Goal: Task Accomplishment & Management: Complete application form

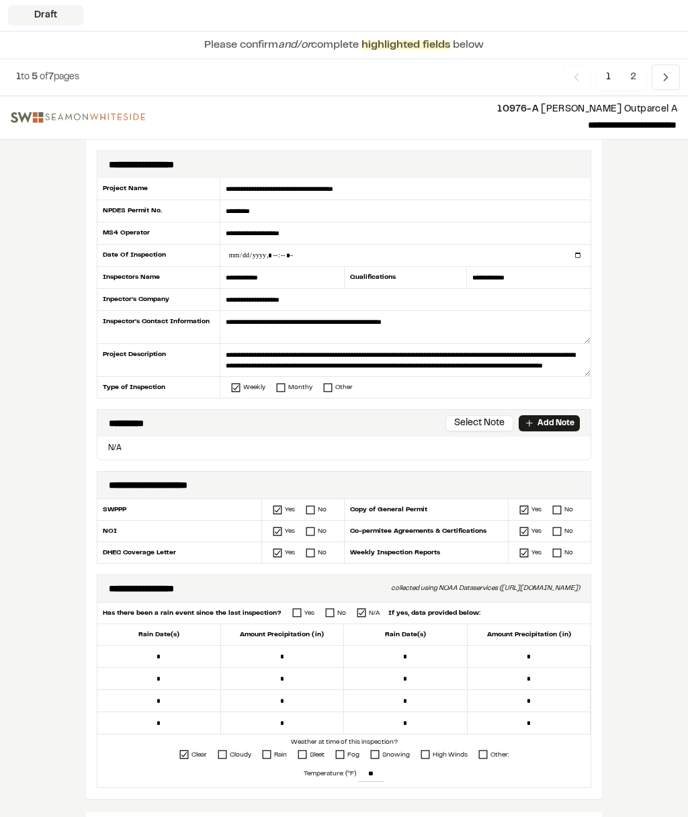
click at [478, 426] on button "Select Note" at bounding box center [479, 423] width 68 height 16
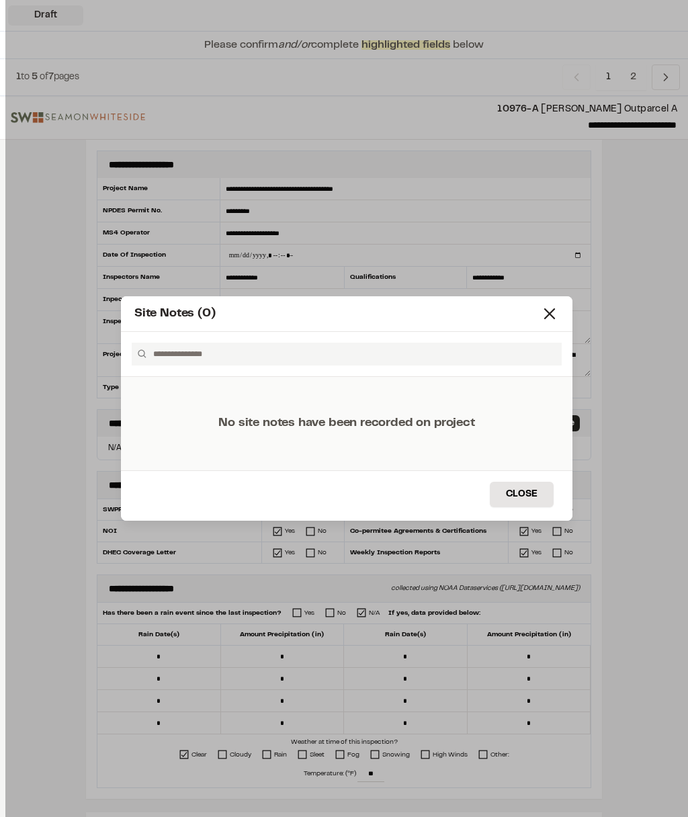
click at [544, 322] on icon at bounding box center [549, 313] width 19 height 19
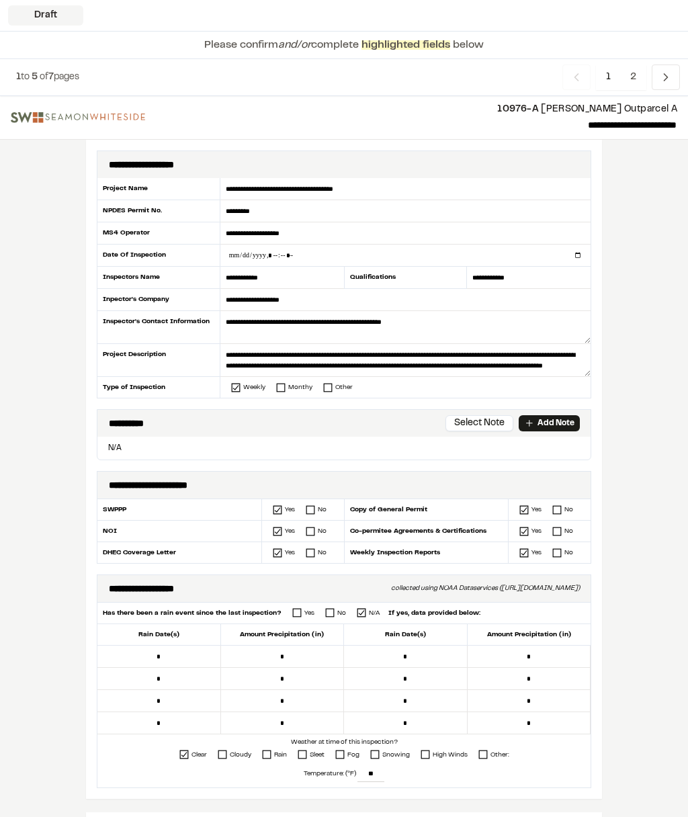
click at [553, 422] on p "Add Note" at bounding box center [555, 423] width 37 height 12
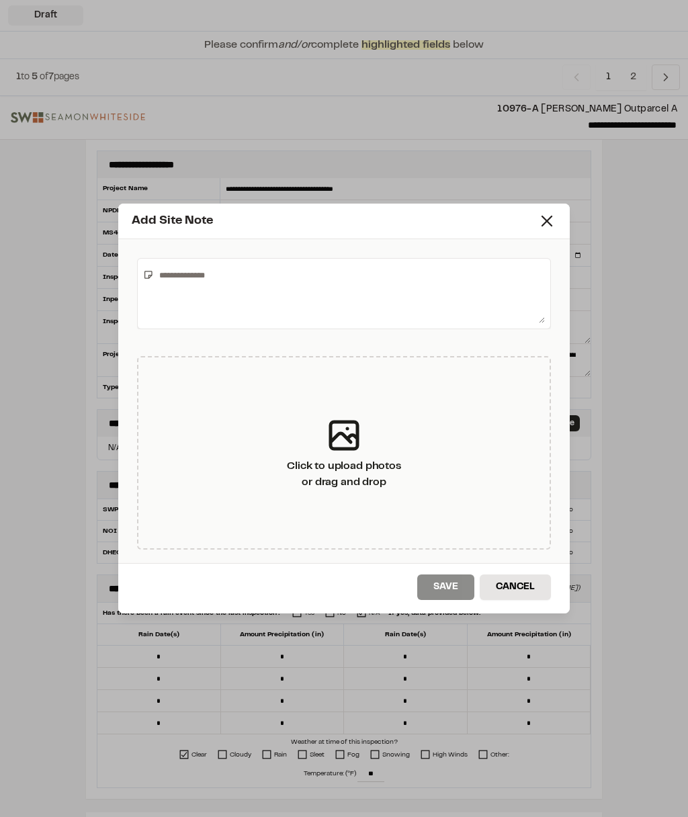
click at [326, 294] on textarea at bounding box center [349, 293] width 391 height 59
type textarea "**********"
click at [449, 594] on button "Save" at bounding box center [445, 587] width 57 height 26
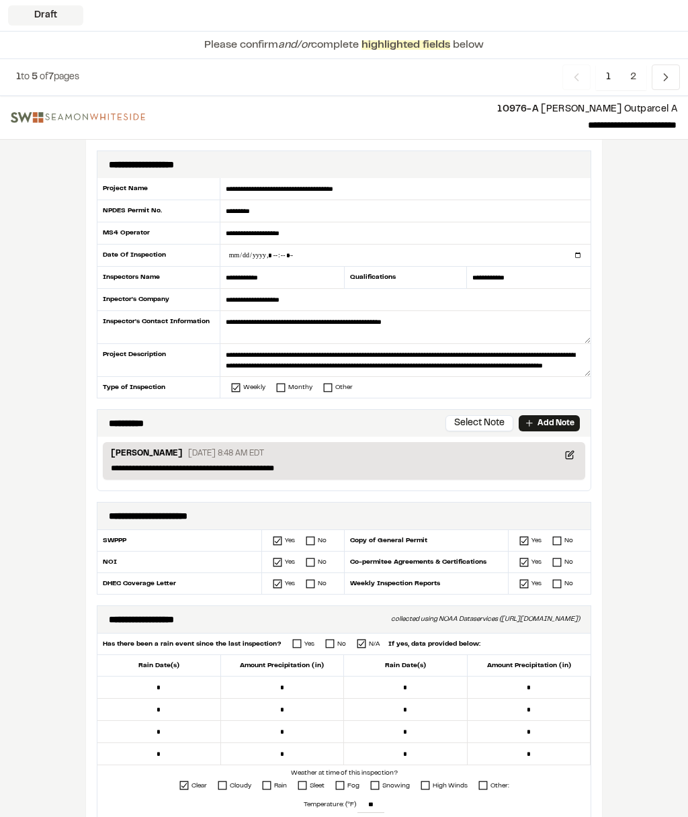
click at [542, 347] on icon at bounding box center [546, 346] width 19 height 19
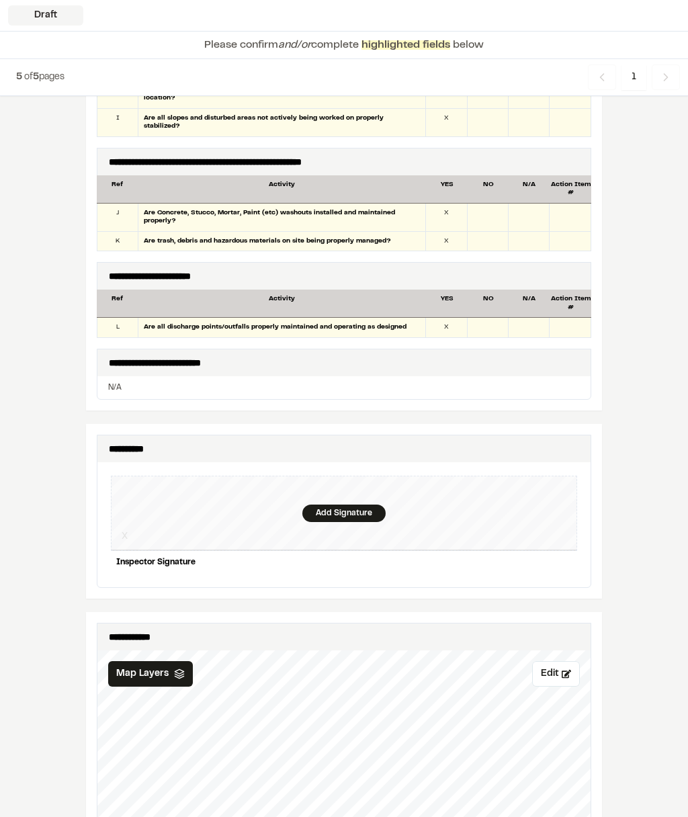
scroll to position [1003, 0]
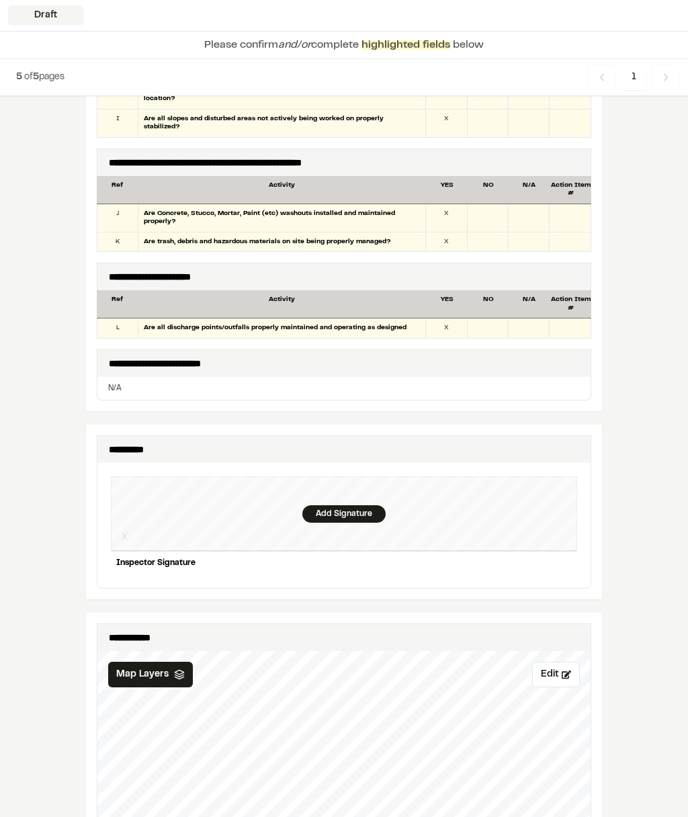
click at [332, 505] on div "Add Signature" at bounding box center [343, 513] width 83 height 17
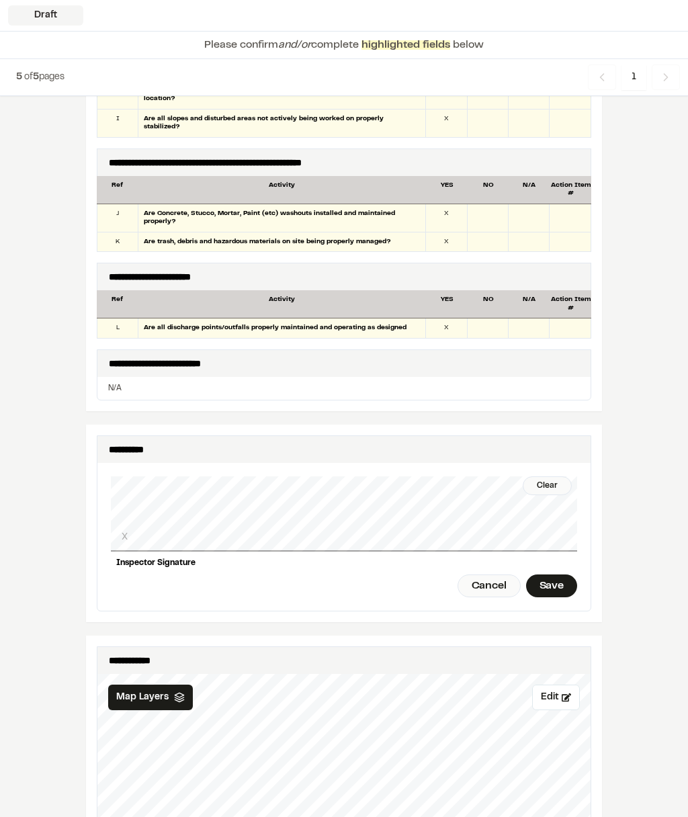
click at [545, 574] on div "Save" at bounding box center [551, 585] width 51 height 23
click at [482, 574] on div "Done" at bounding box center [476, 585] width 54 height 23
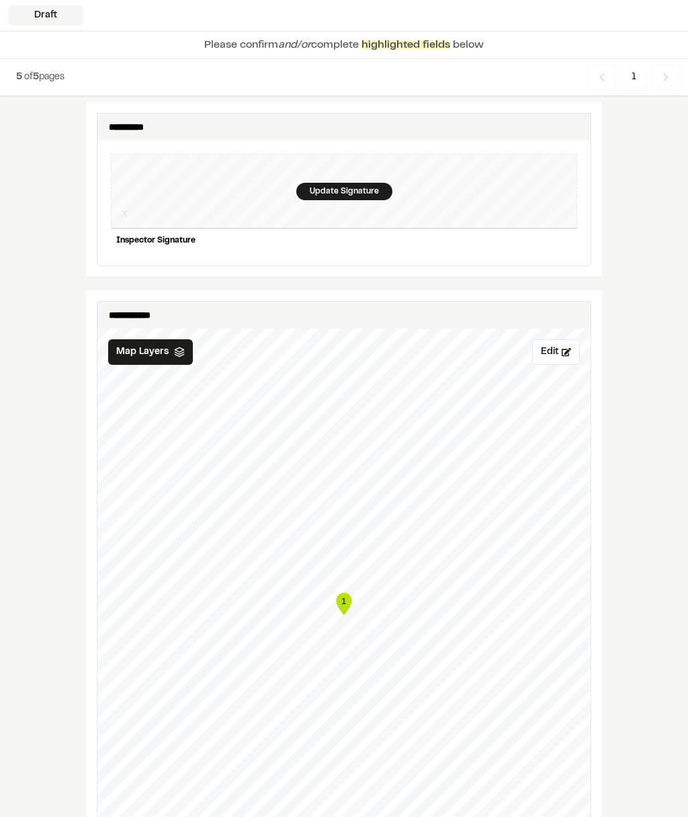
scroll to position [1325, 0]
click at [556, 339] on button "Edit" at bounding box center [556, 352] width 48 height 26
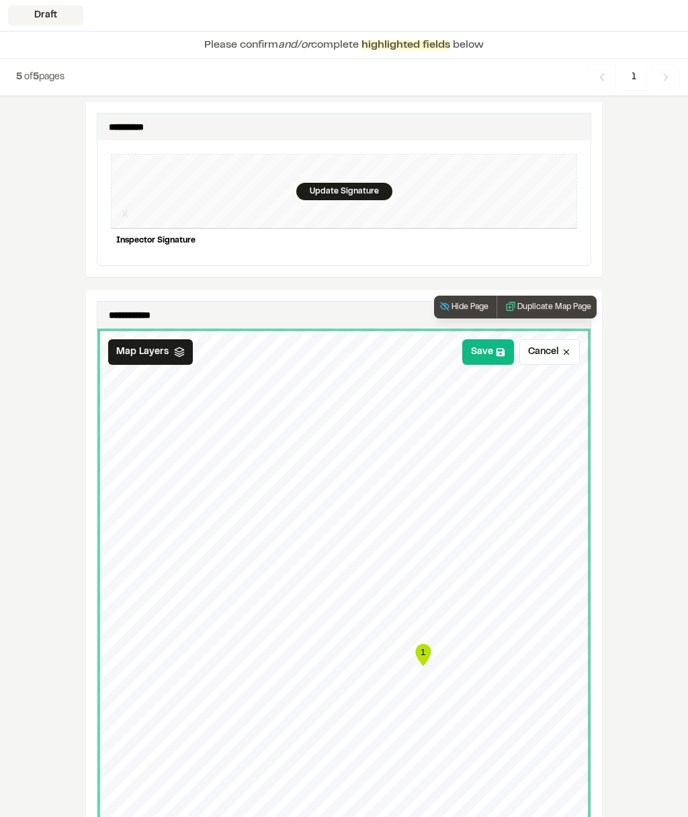
click at [486, 339] on button "Save" at bounding box center [488, 352] width 52 height 26
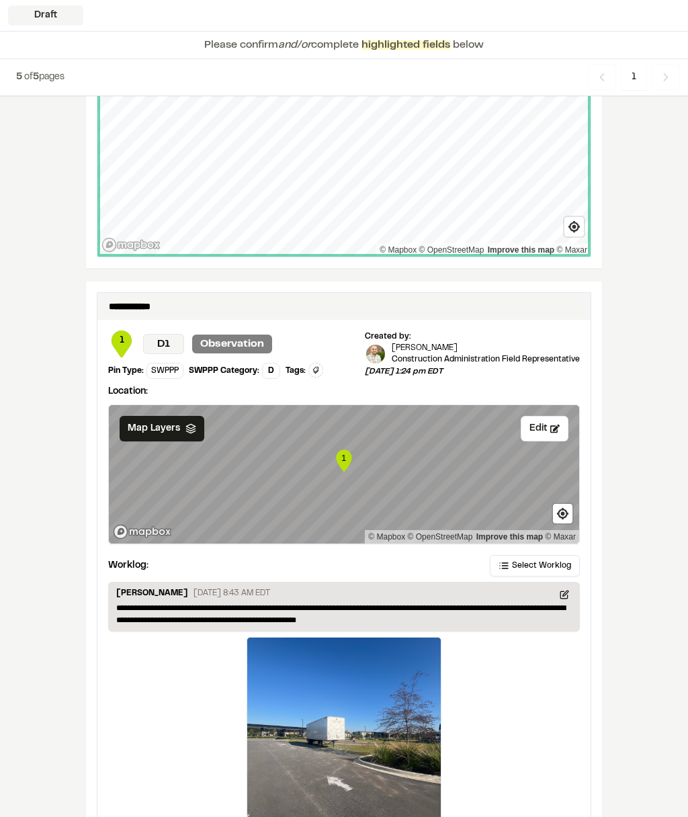
scroll to position [1975, 0]
click at [546, 416] on button "Edit" at bounding box center [545, 428] width 48 height 26
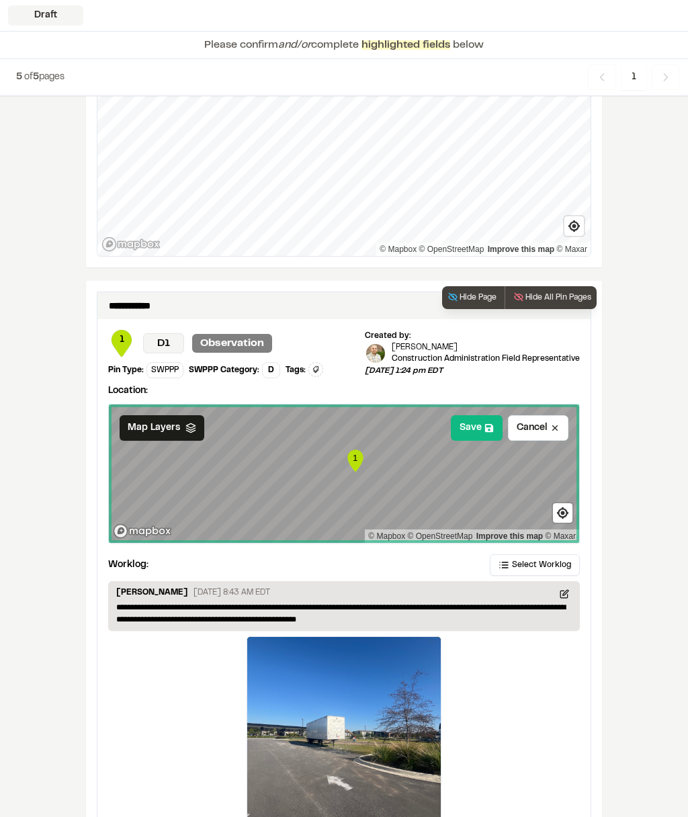
click at [476, 418] on button "Save" at bounding box center [477, 428] width 52 height 26
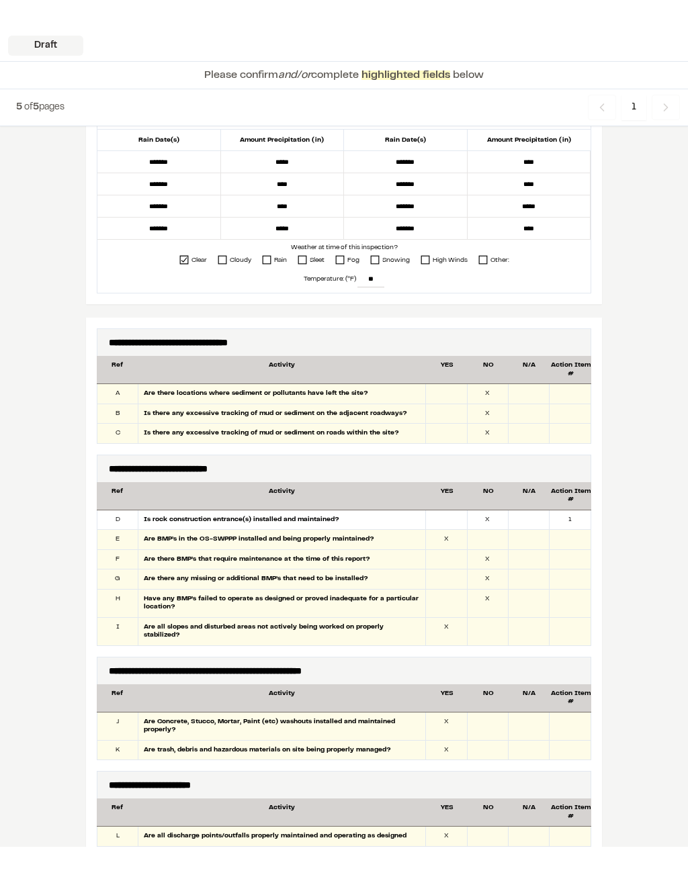
scroll to position [525, 0]
